Goal: Navigation & Orientation: Find specific page/section

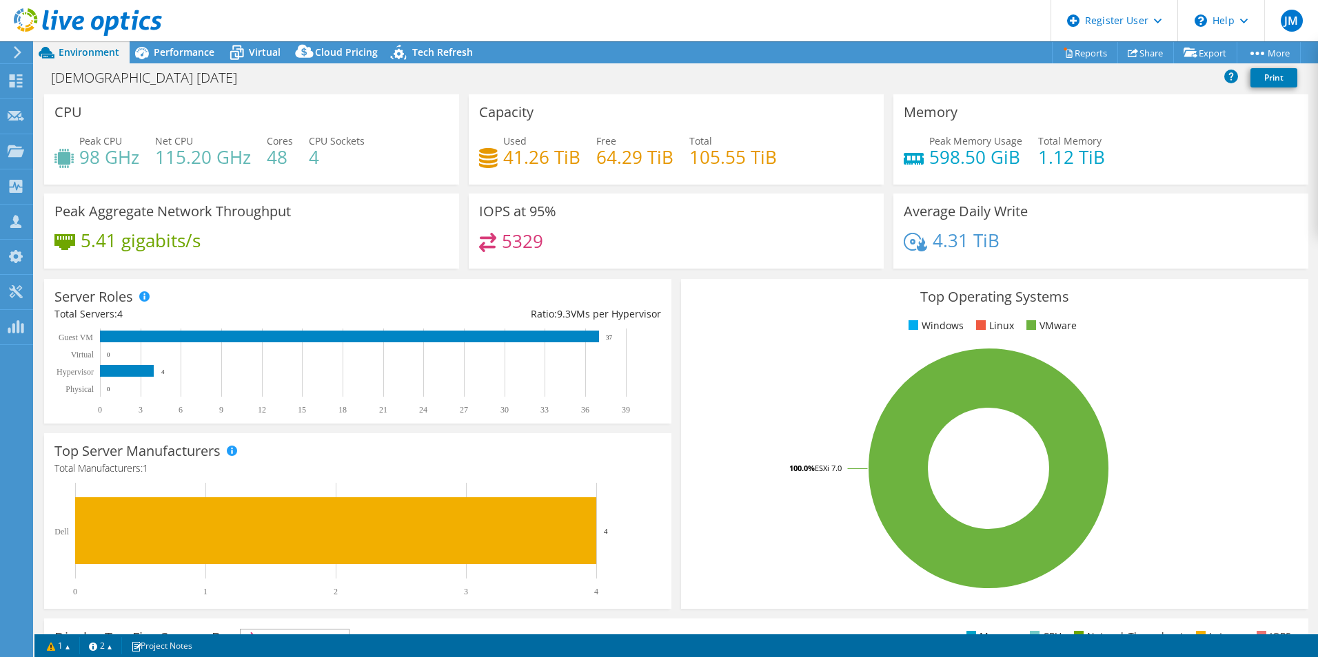
select select "USD"
click at [18, 79] on use at bounding box center [16, 80] width 13 height 13
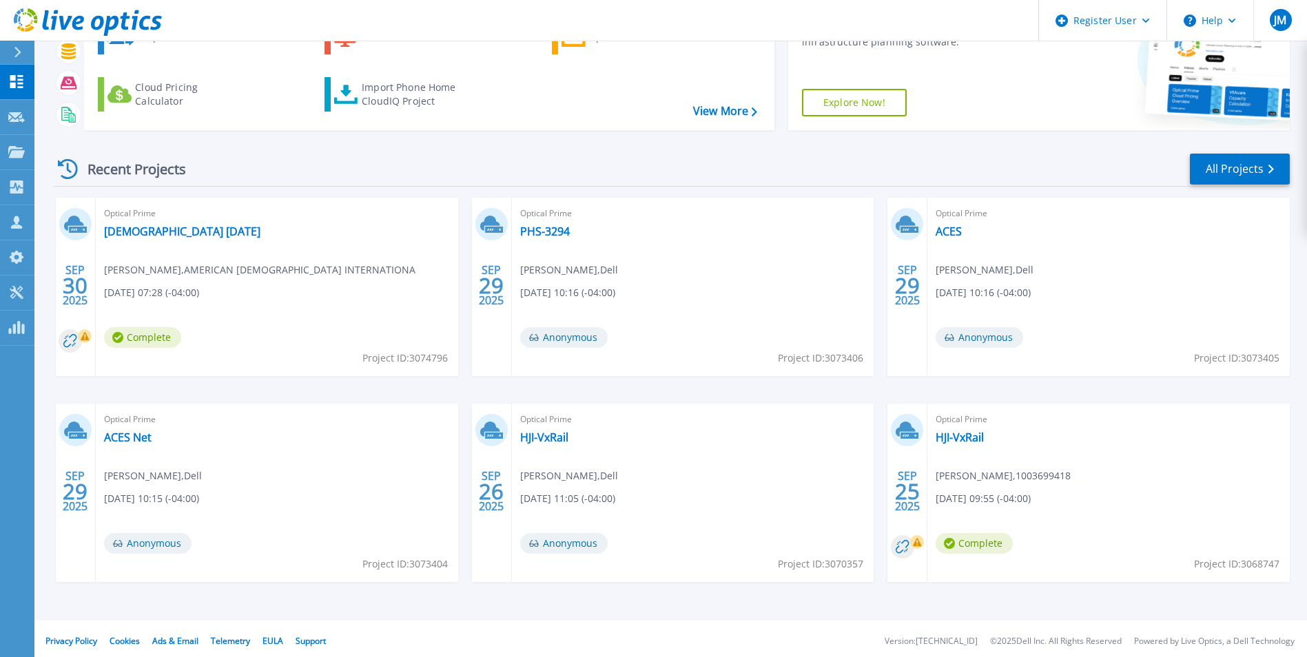
scroll to position [106, 0]
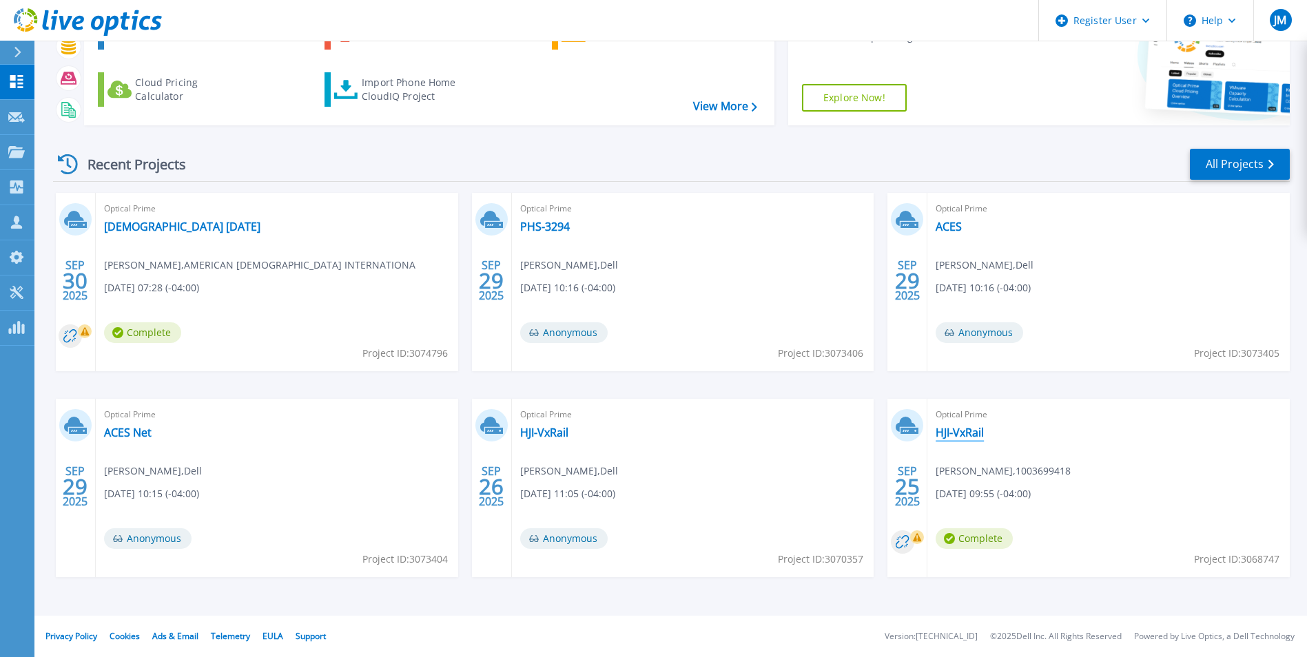
click at [959, 436] on link "HJI-VxRail" at bounding box center [960, 433] width 48 height 14
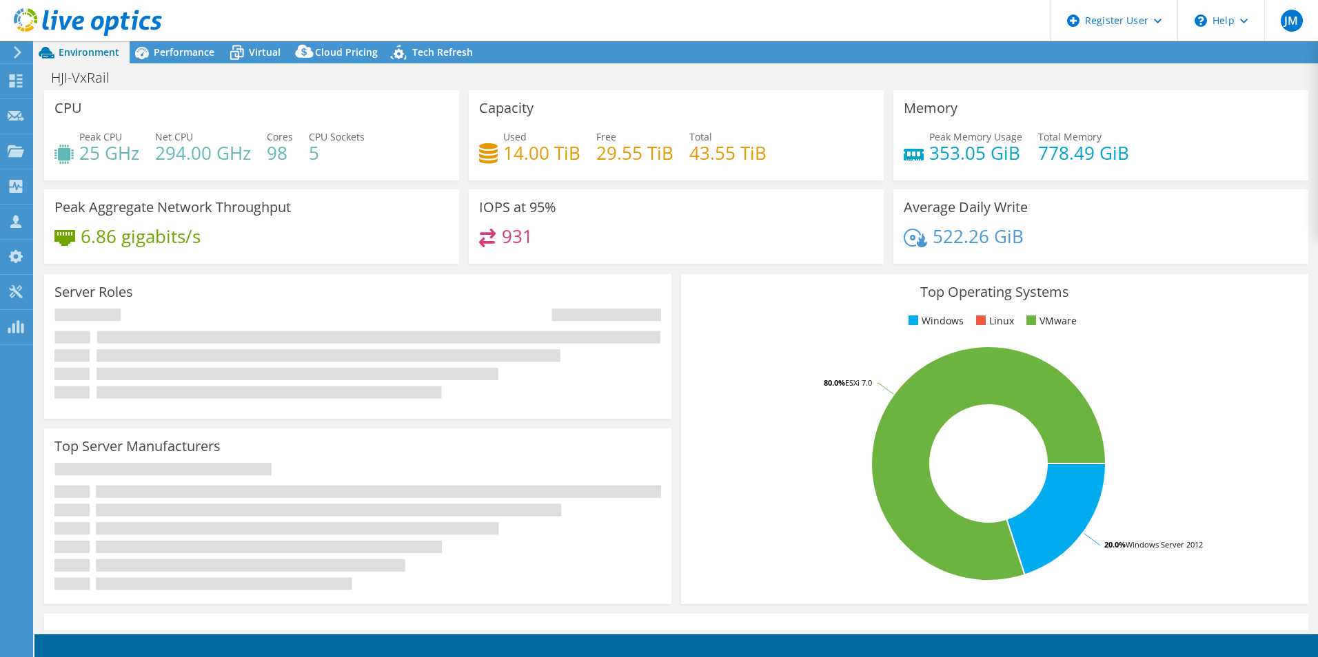
select select "USD"
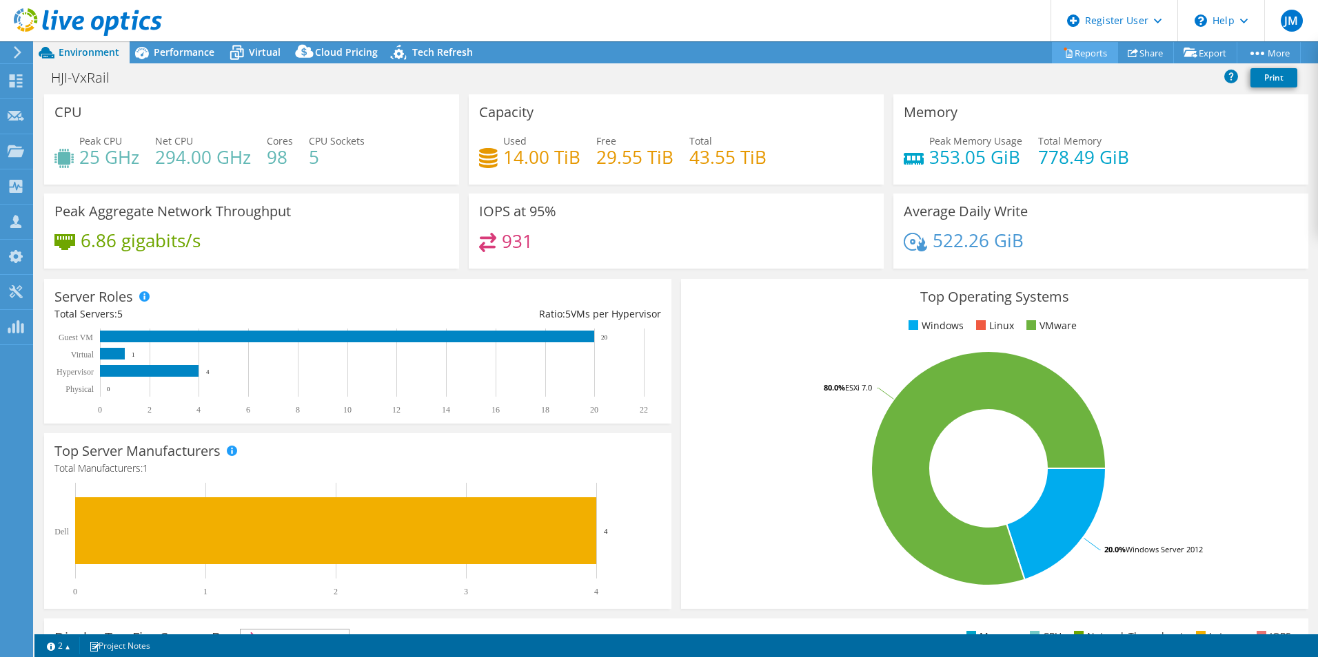
click at [1063, 52] on icon at bounding box center [1068, 53] width 10 height 10
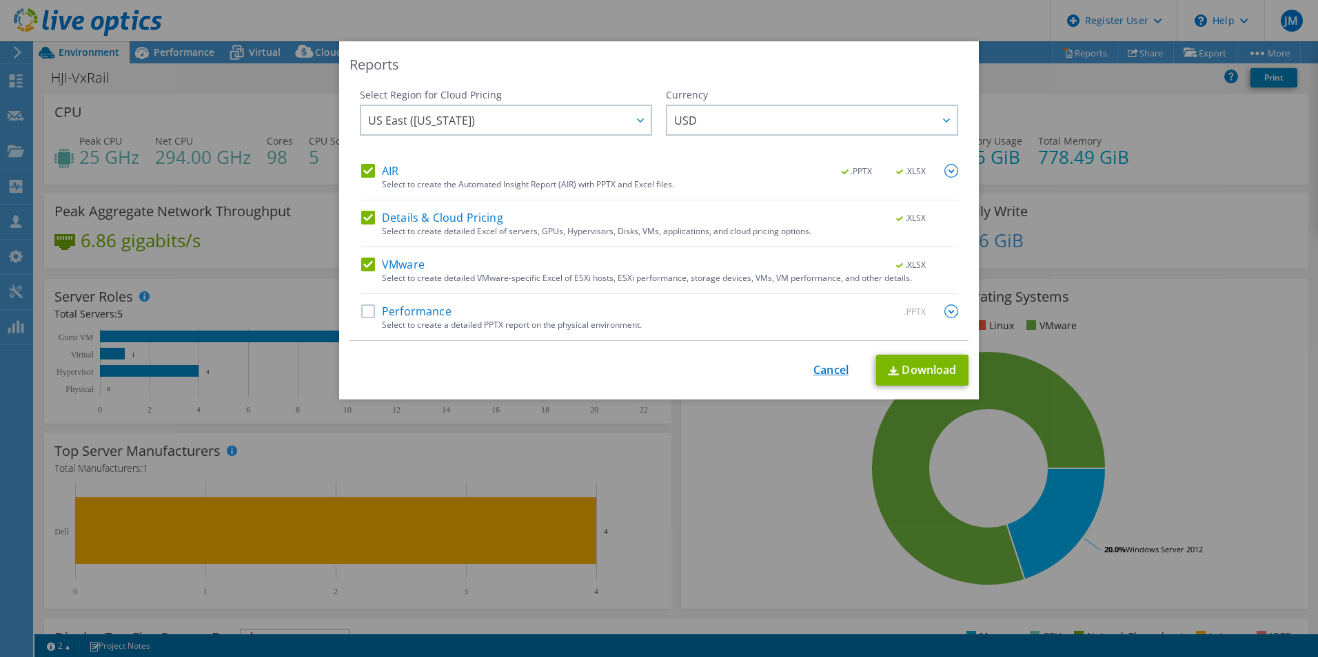
click at [813, 376] on link "Cancel" at bounding box center [830, 370] width 35 height 13
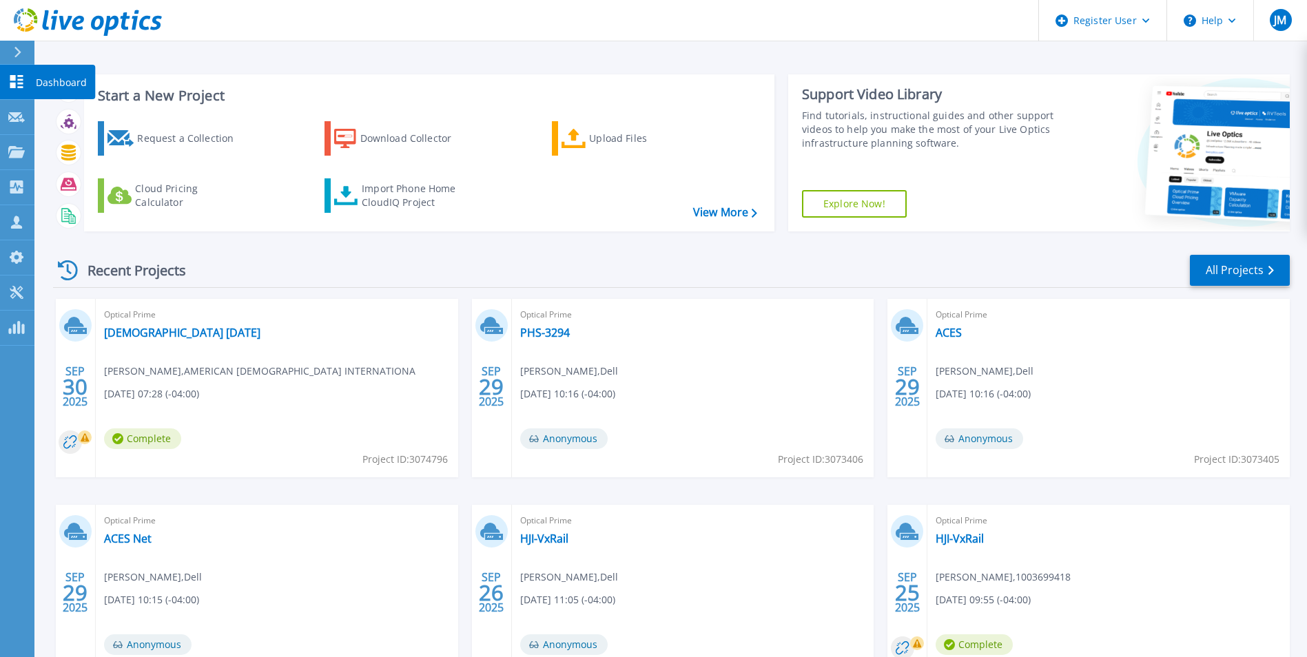
click at [13, 84] on icon at bounding box center [16, 81] width 13 height 13
